Goal: Find specific page/section: Find specific page/section

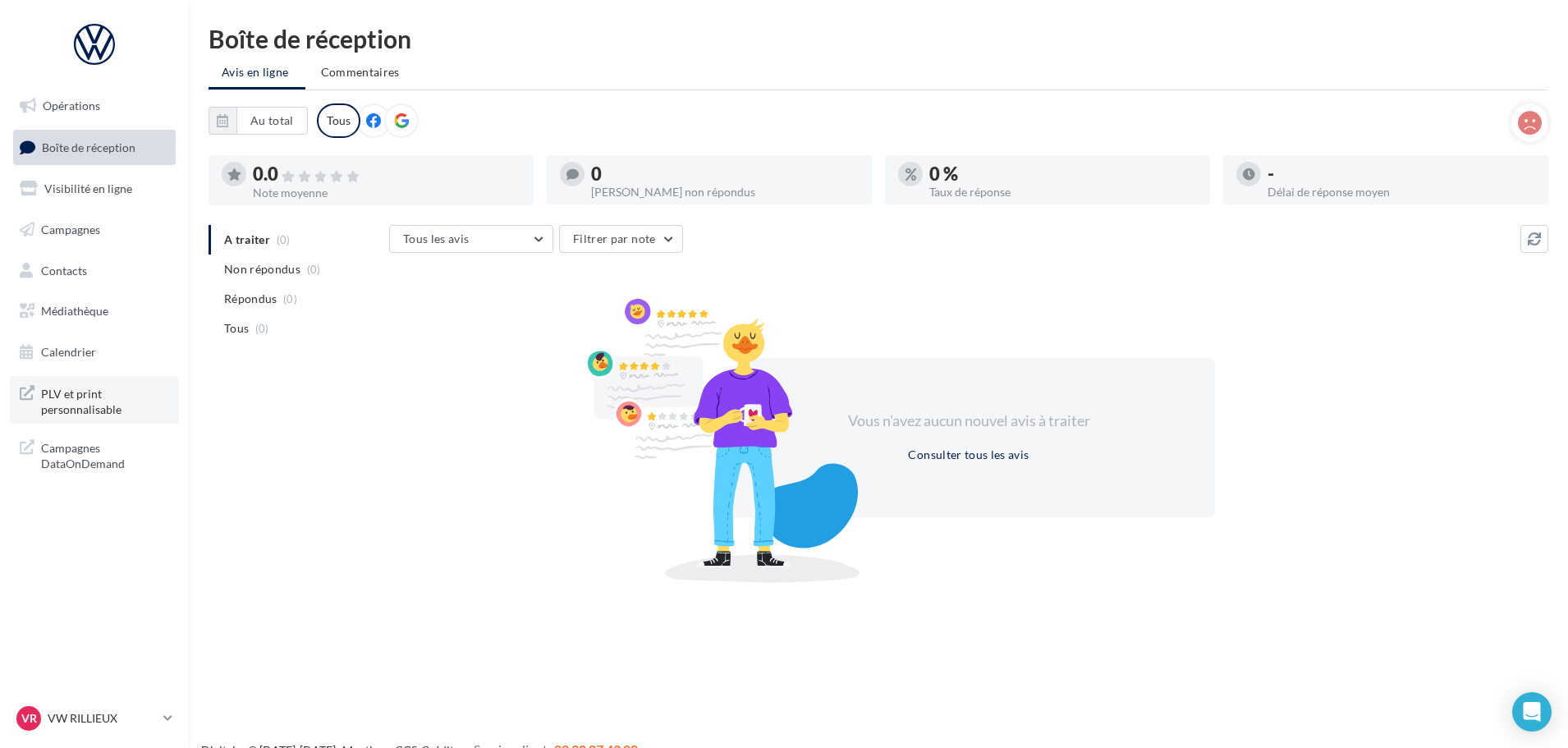
click at [85, 387] on span "PLV et print personnalisable" at bounding box center [105, 399] width 128 height 35
click at [102, 211] on ul "Opérations Boîte de réception Visibilité en ligne Campagnes Contacts Médiathèqu…" at bounding box center [94, 229] width 175 height 294
click at [102, 216] on link "Campagnes" at bounding box center [94, 230] width 170 height 34
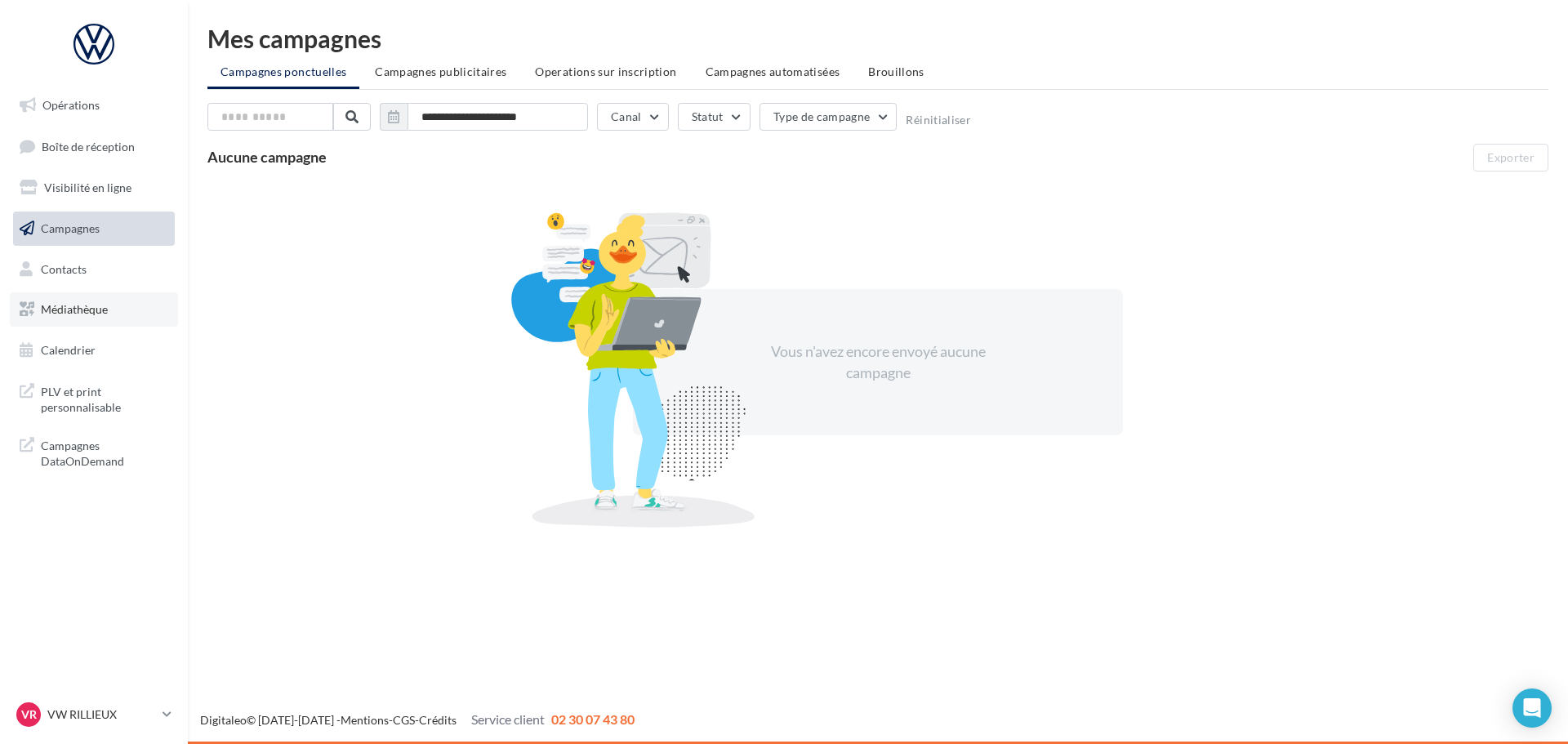
click at [114, 319] on link "Médiathèque" at bounding box center [93, 310] width 169 height 34
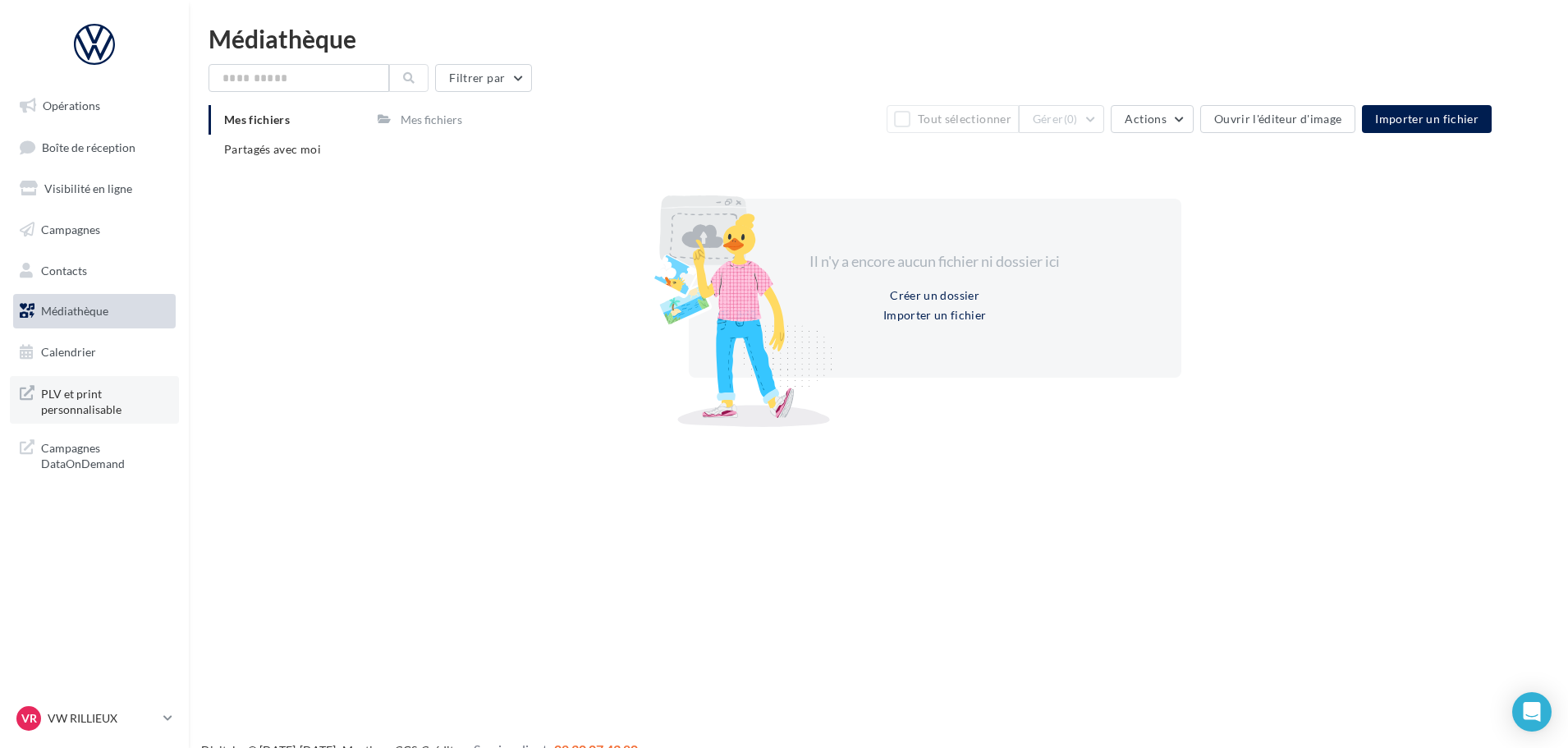
click at [121, 418] on link "PLV et print personnalisable" at bounding box center [94, 400] width 170 height 49
click at [76, 408] on span "PLV et print personnalisable" at bounding box center [105, 399] width 128 height 35
